Goal: Navigation & Orientation: Find specific page/section

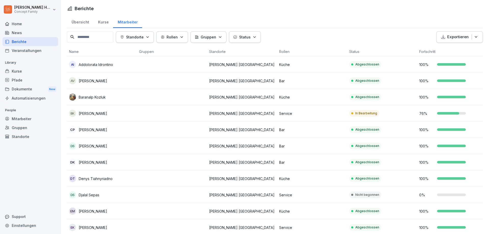
click at [82, 24] on div "Übersicht" at bounding box center [80, 21] width 26 height 13
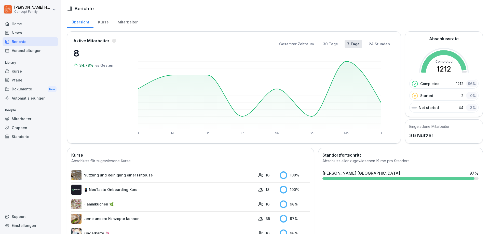
click at [132, 21] on div "Mitarbeiter" at bounding box center [127, 21] width 29 height 13
